Goal: Task Accomplishment & Management: Use online tool/utility

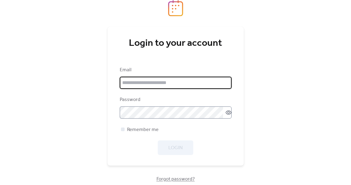
type input "**********"
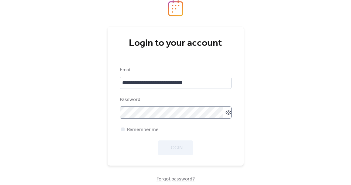
click at [225, 111] on icon at bounding box center [228, 113] width 6 height 6
click at [274, 125] on div "**********" at bounding box center [175, 92] width 351 height 185
click at [171, 146] on span "Login" at bounding box center [175, 148] width 14 height 7
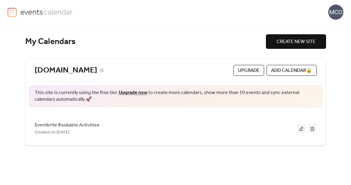
click at [93, 70] on link "[DOMAIN_NAME]" at bounding box center [66, 71] width 63 height 10
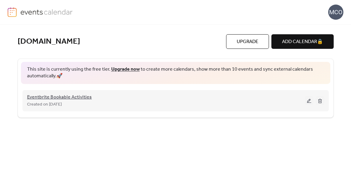
click at [69, 97] on span "Eventbrite Bookable Activities" at bounding box center [59, 97] width 65 height 7
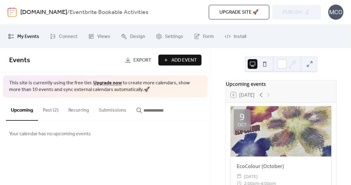
click at [183, 58] on span "Add Event" at bounding box center [184, 60] width 26 height 7
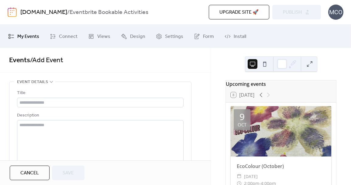
click at [100, 62] on span "Events / Add Event" at bounding box center [105, 60] width 192 height 12
click at [32, 37] on span "My Events" at bounding box center [28, 36] width 22 height 9
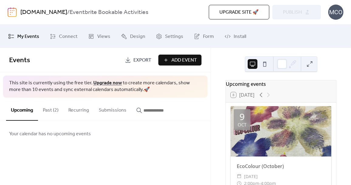
click at [20, 111] on button "Upcoming" at bounding box center [22, 109] width 32 height 23
click at [77, 110] on button "Recurring" at bounding box center [78, 109] width 30 height 22
click at [108, 110] on button "Submissions" at bounding box center [112, 109] width 37 height 22
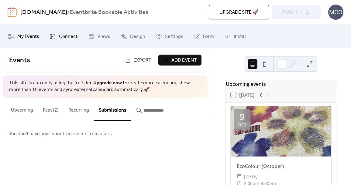
click at [65, 36] on span "Connect" at bounding box center [68, 36] width 19 height 9
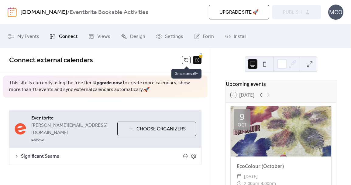
click at [186, 61] on button at bounding box center [186, 60] width 9 height 9
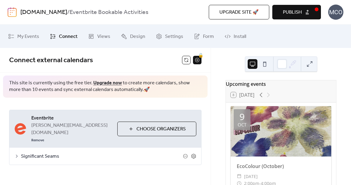
click at [300, 12] on span "Publish" at bounding box center [292, 12] width 19 height 7
